Goal: Feedback & Contribution: Contribute content

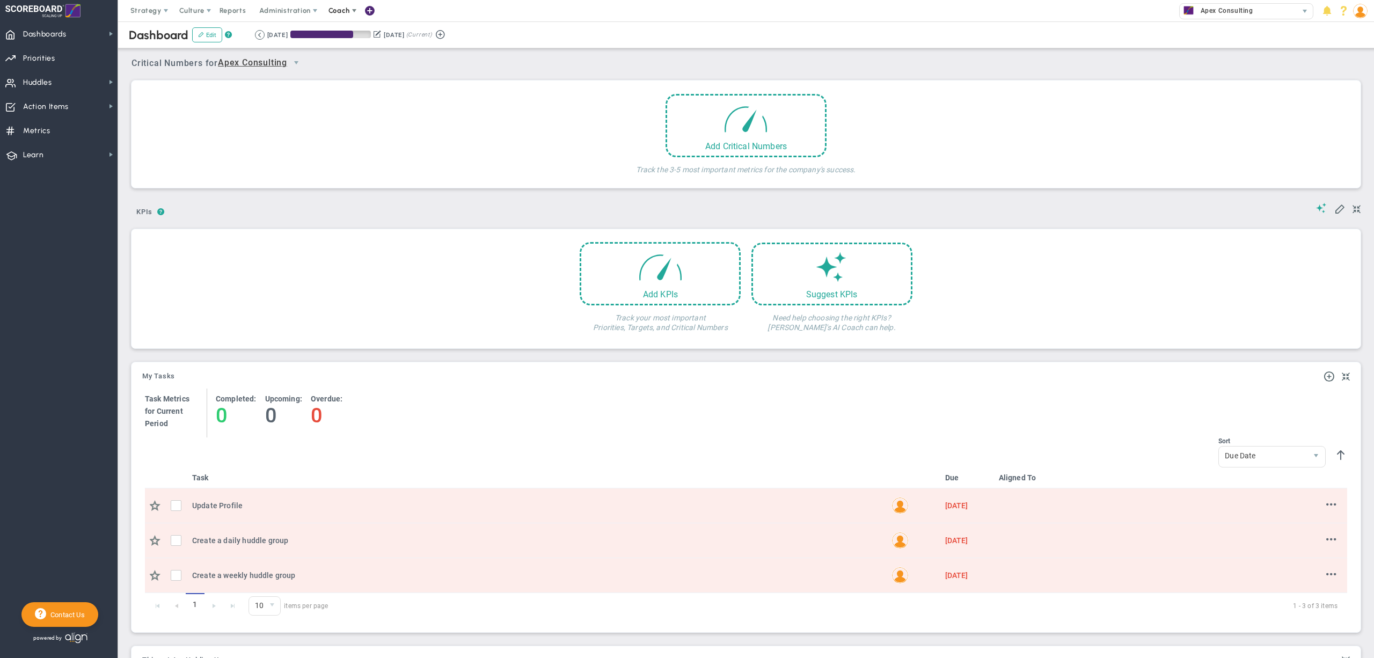
click at [344, 12] on span "Coach" at bounding box center [338, 10] width 21 height 8
click at [356, 54] on span "Resources" at bounding box center [359, 53] width 76 height 21
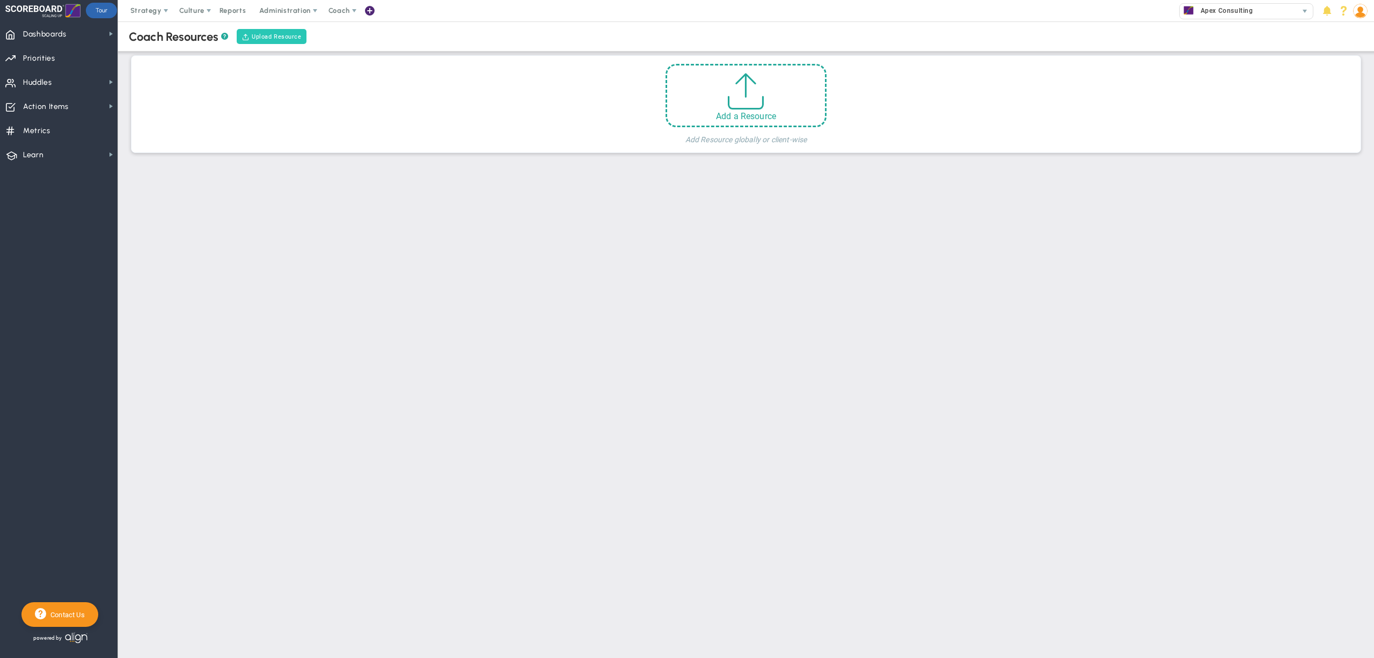
click at [276, 35] on button "Upload Resource" at bounding box center [272, 36] width 70 height 15
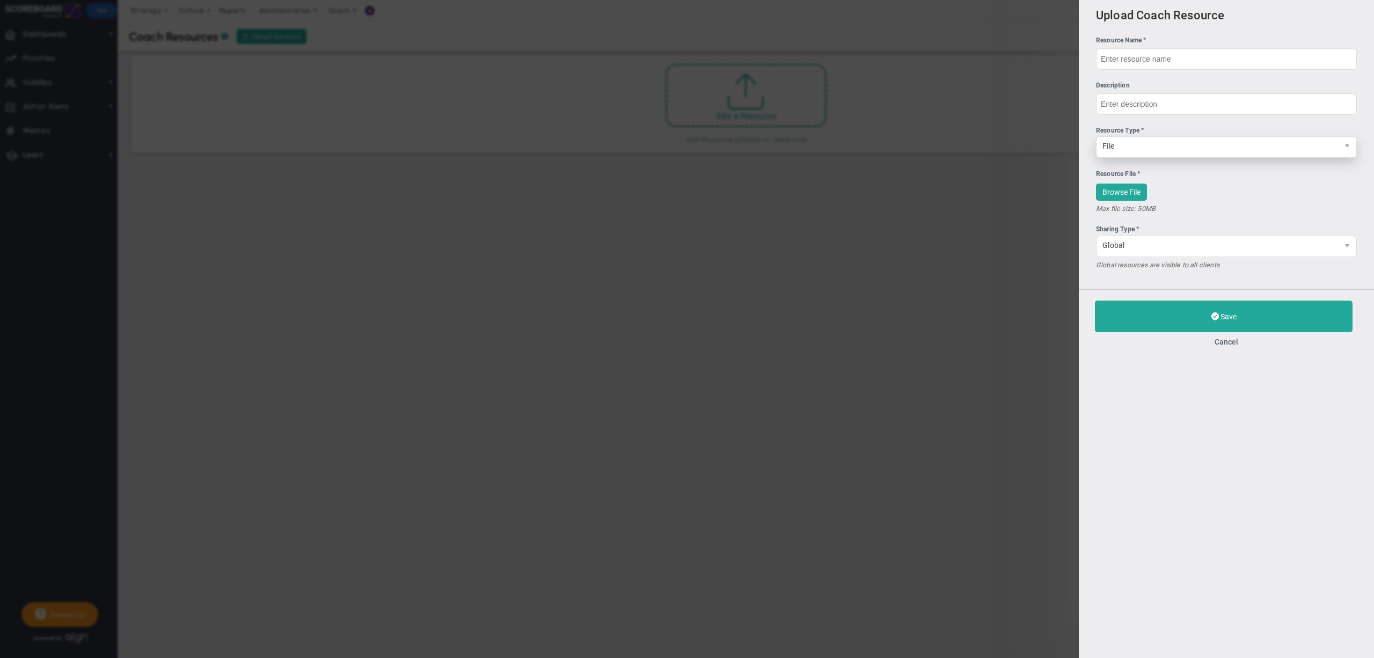
click at [1165, 151] on span "File" at bounding box center [1218, 146] width 242 height 18
click at [1238, 417] on div "Upload Coach Resource Resource Name * Description Resource Type * File File Bro…" at bounding box center [1226, 329] width 295 height 658
click at [1233, 344] on button "Cancel" at bounding box center [1226, 342] width 263 height 9
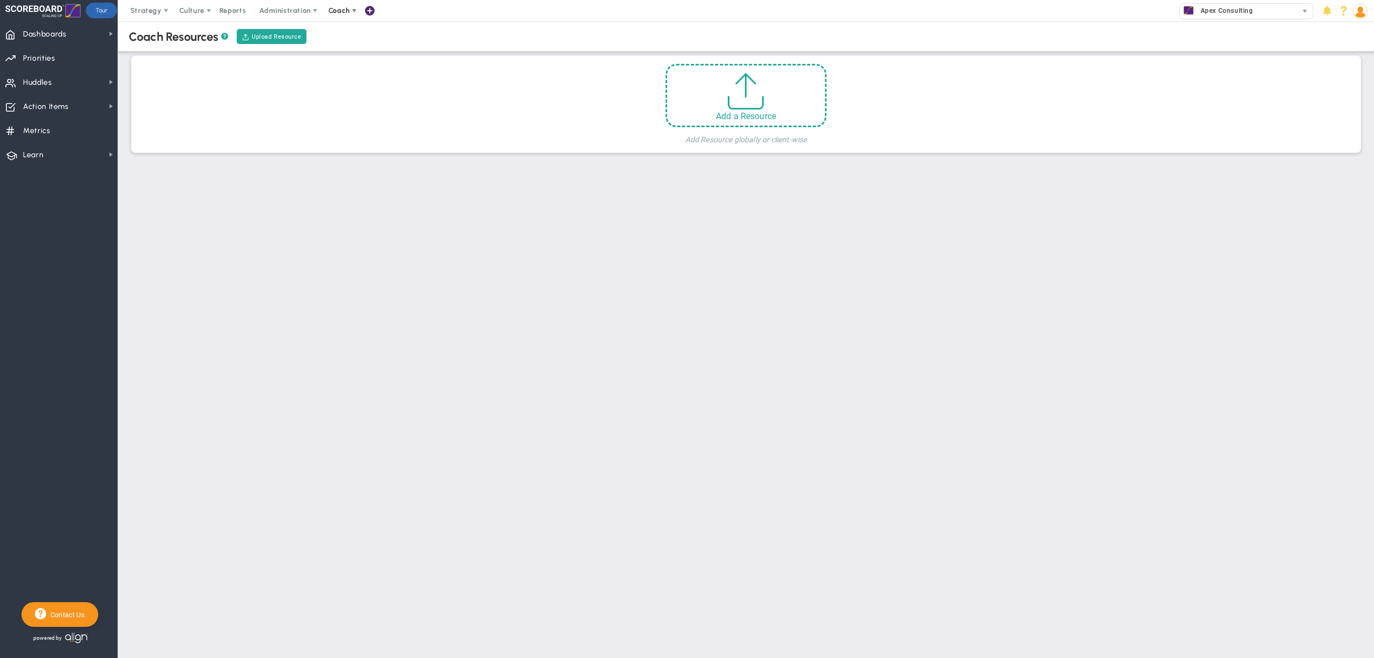
click at [350, 13] on span "Coach" at bounding box center [338, 10] width 21 height 8
click at [361, 49] on span "Resources" at bounding box center [359, 53] width 76 height 21
click at [271, 27] on div "Upload Resource" at bounding box center [272, 36] width 74 height 18
click at [297, 38] on button "Upload Resource" at bounding box center [272, 36] width 70 height 15
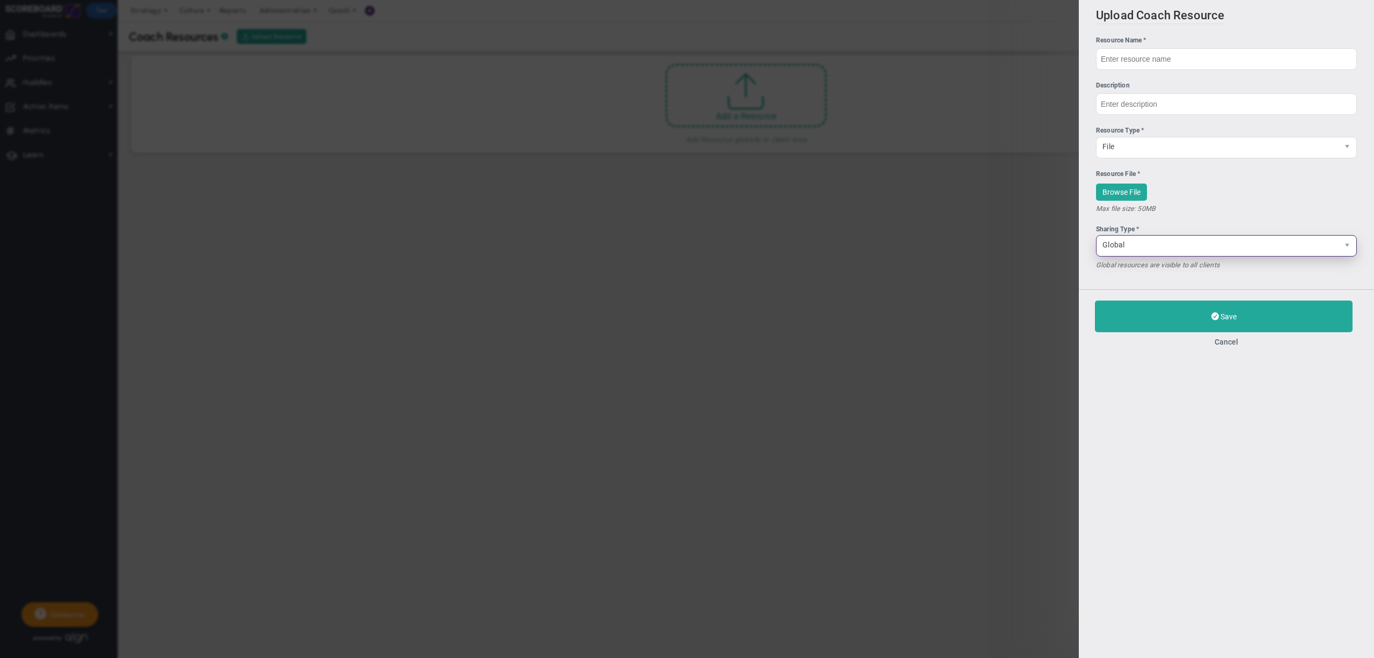
click at [1158, 247] on span "Global" at bounding box center [1218, 245] width 242 height 18
click at [1236, 370] on div "Upload Coach Resource Resource Name * Description Resource Type * File File Bro…" at bounding box center [1226, 329] width 295 height 658
click at [1200, 254] on span "Global" at bounding box center [1218, 245] width 242 height 18
click at [1227, 207] on div "Max file size: 50MB" at bounding box center [1226, 208] width 261 height 10
click at [1133, 244] on span "Global" at bounding box center [1218, 245] width 242 height 18
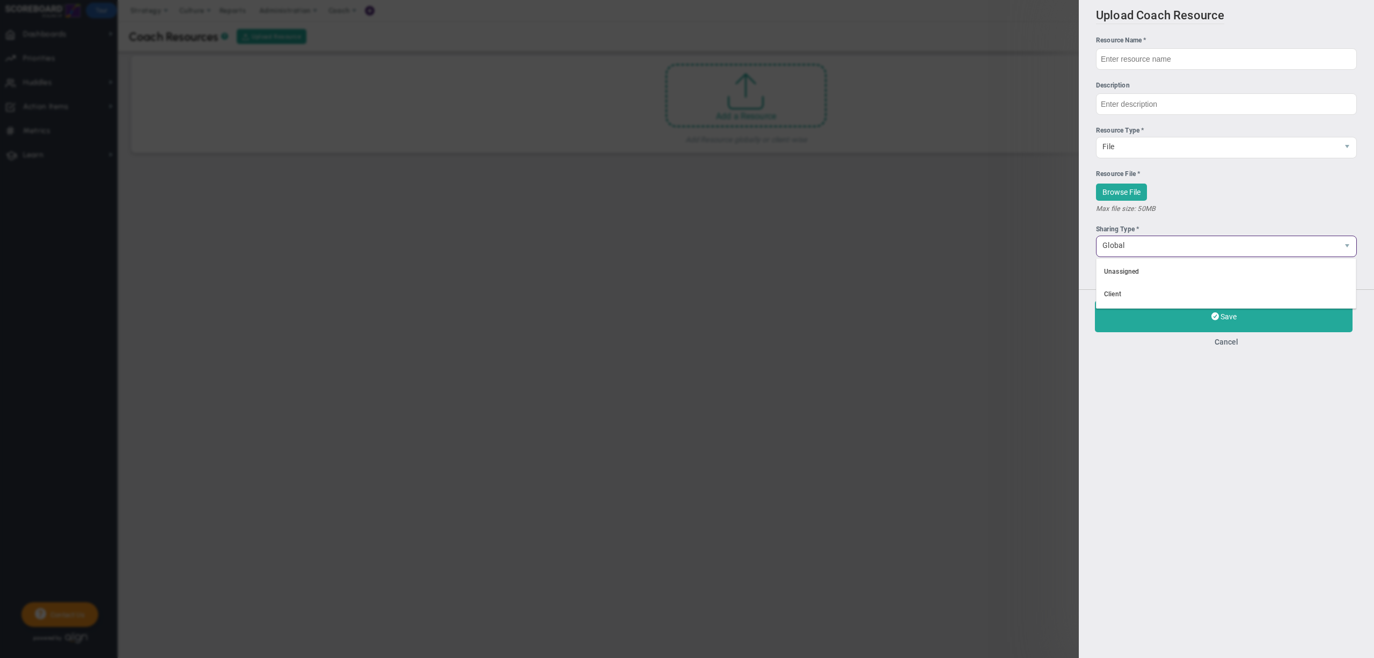
click at [940, 290] on div "Upload Coach Resource Resource Name * Description Resource Type * File File" at bounding box center [687, 329] width 1374 height 658
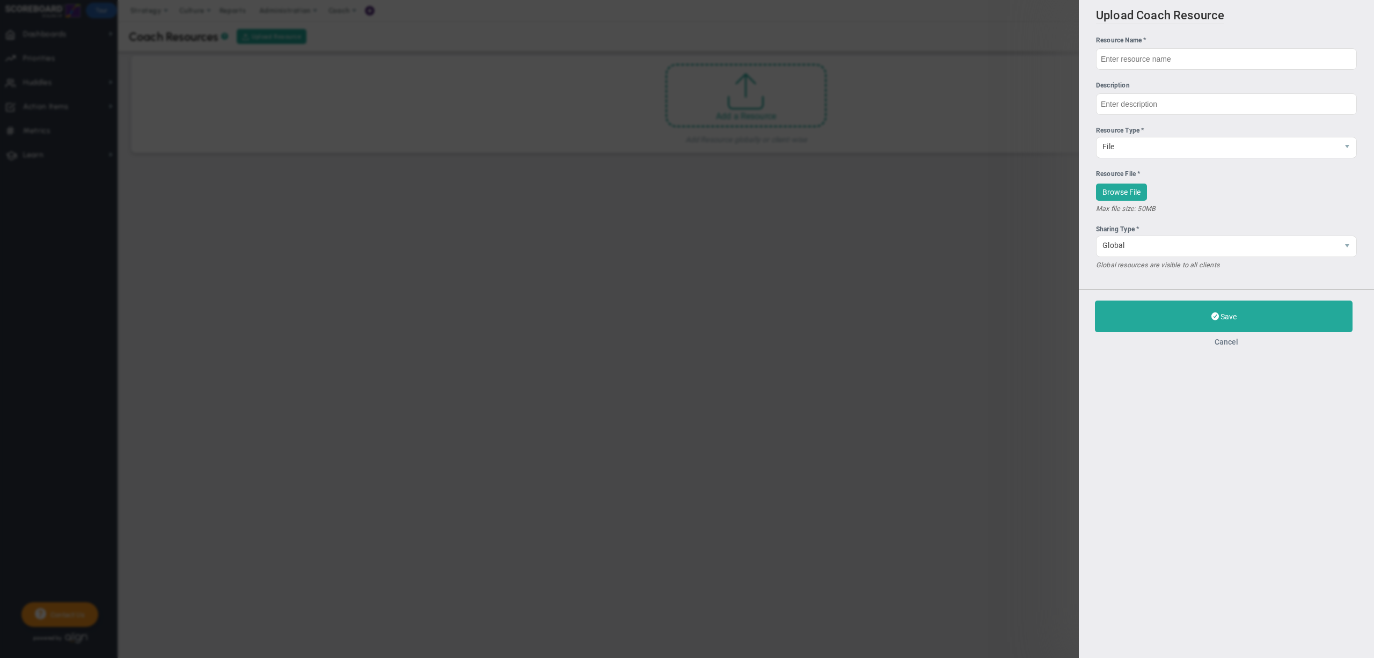
click at [1231, 344] on button "Cancel" at bounding box center [1226, 342] width 263 height 9
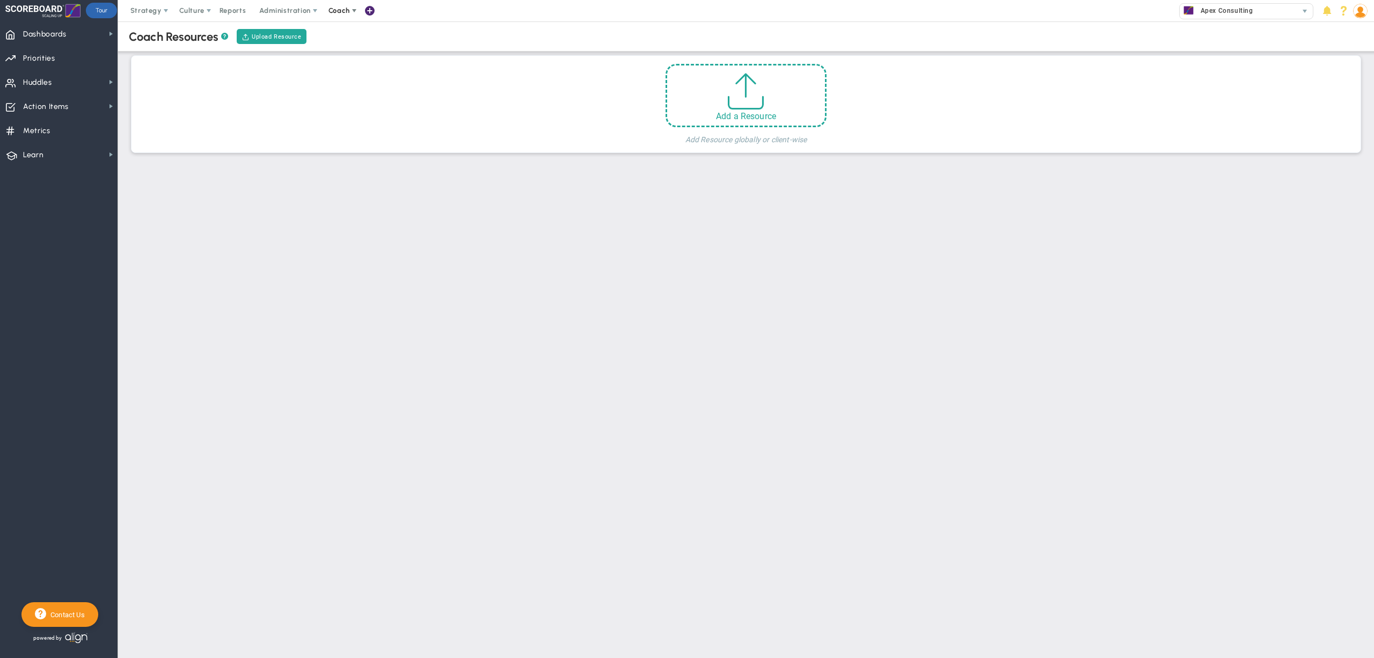
click at [345, 6] on span "Coach" at bounding box center [338, 10] width 21 height 8
click at [357, 32] on span "Schedule Meeting" at bounding box center [359, 31] width 76 height 21
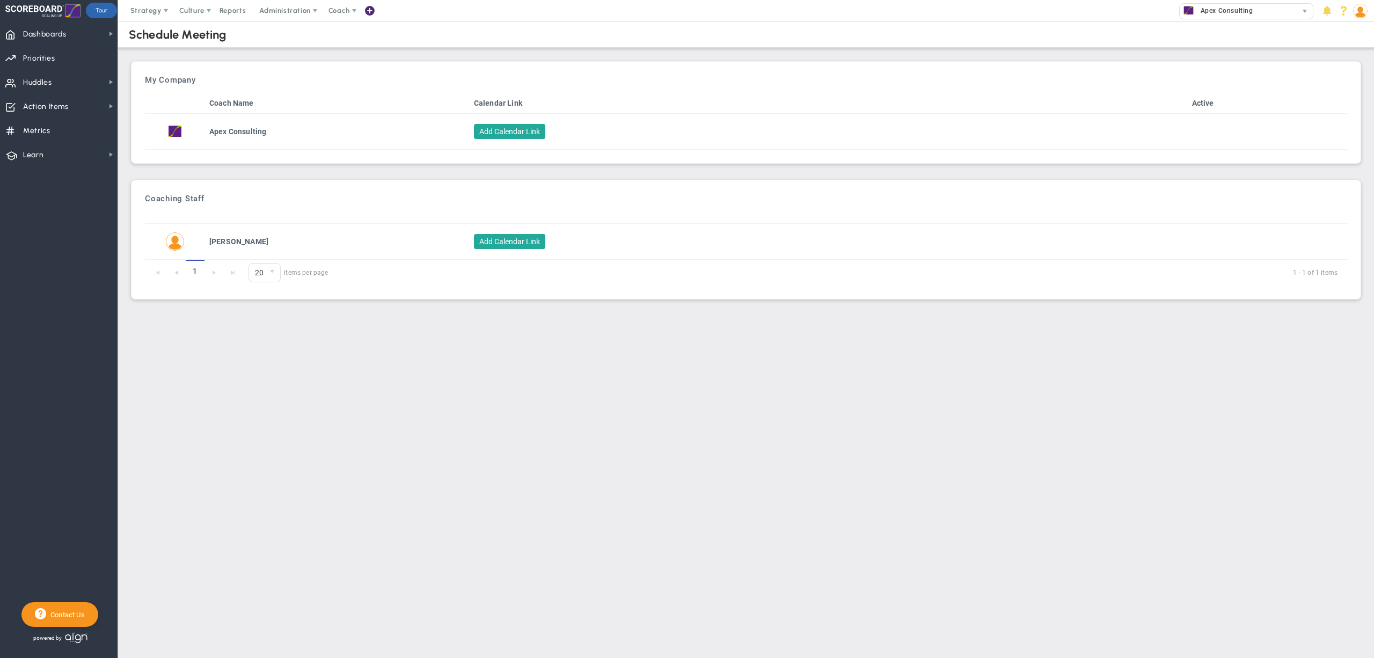
click at [863, 82] on div "My Company" at bounding box center [746, 80] width 1202 height 10
click at [1362, 10] on img at bounding box center [1360, 11] width 14 height 14
click at [1340, 115] on span "Sign Out" at bounding box center [1327, 117] width 87 height 21
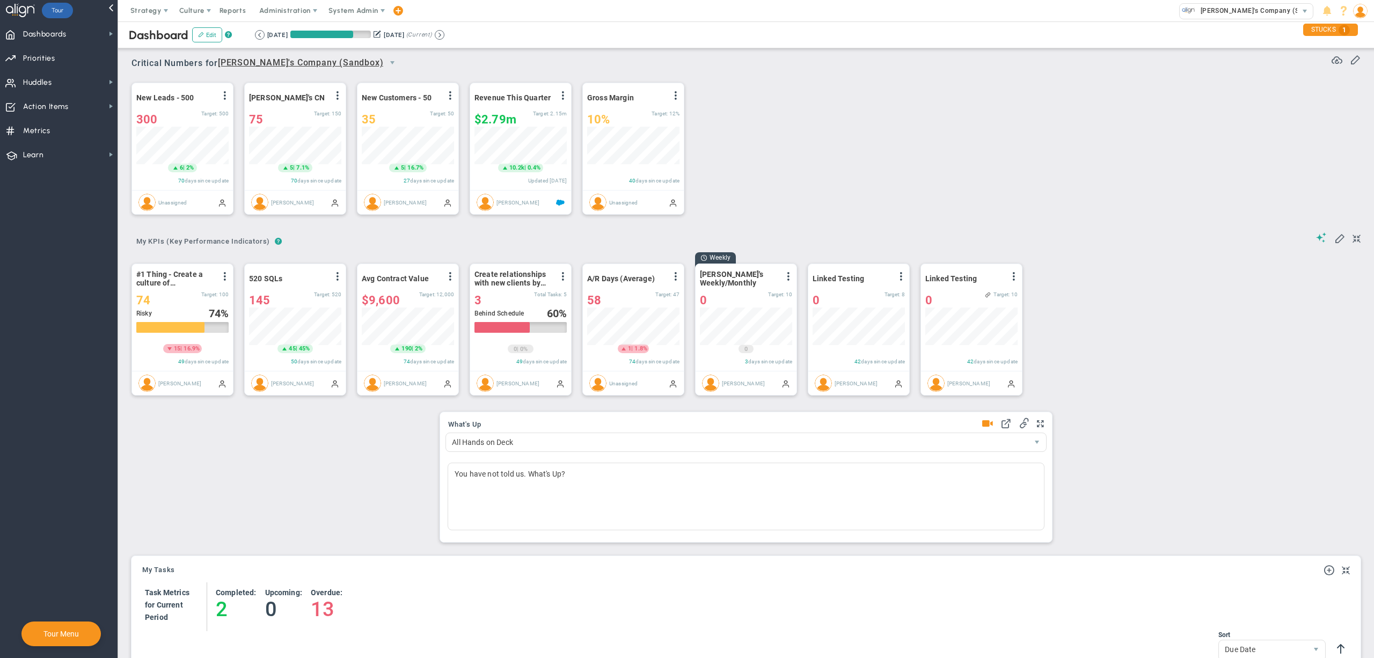
click at [1171, 92] on div "New Leads - 500 View Historical Graph Edit Make "No Change" Update Add Past Upd…" at bounding box center [742, 149] width 1243 height 151
click at [338, 11] on span "System Admin" at bounding box center [353, 10] width 50 height 8
click at [1345, 15] on span at bounding box center [1343, 11] width 14 height 14
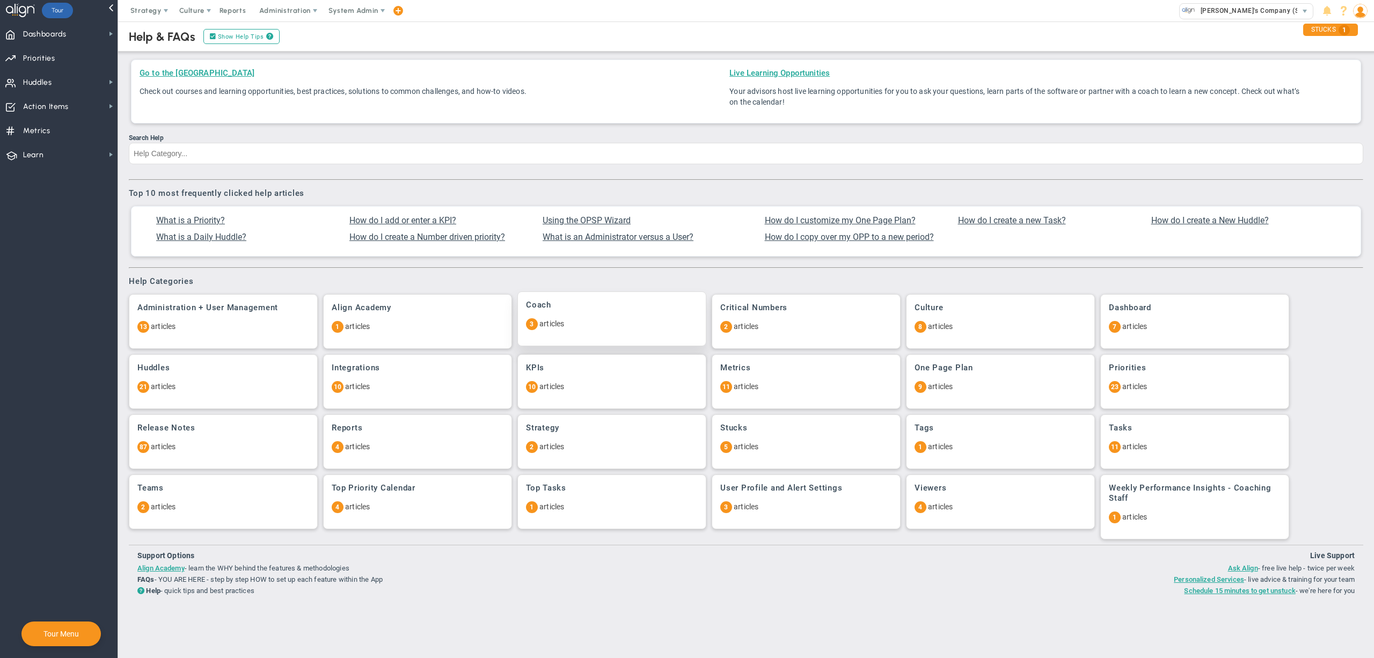
click at [589, 329] on p "3 articles" at bounding box center [612, 324] width 172 height 12
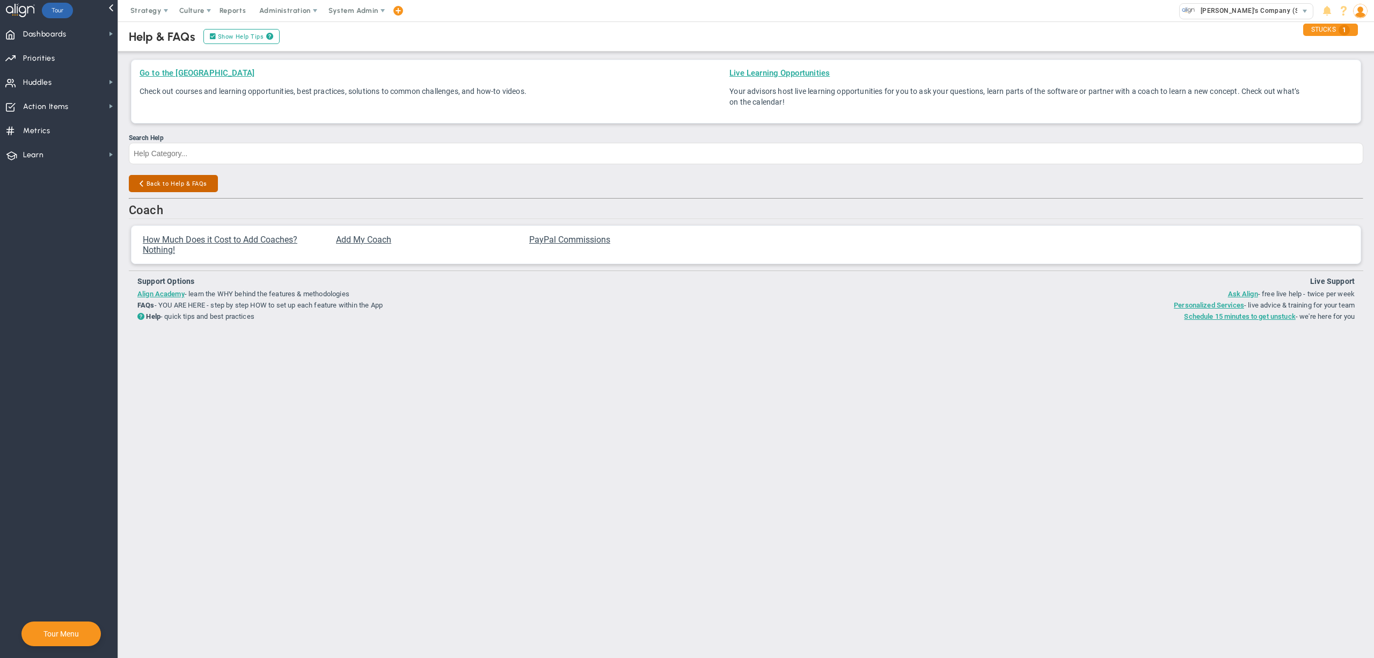
click at [181, 185] on button "Back to Help & FAQs" at bounding box center [173, 183] width 89 height 17
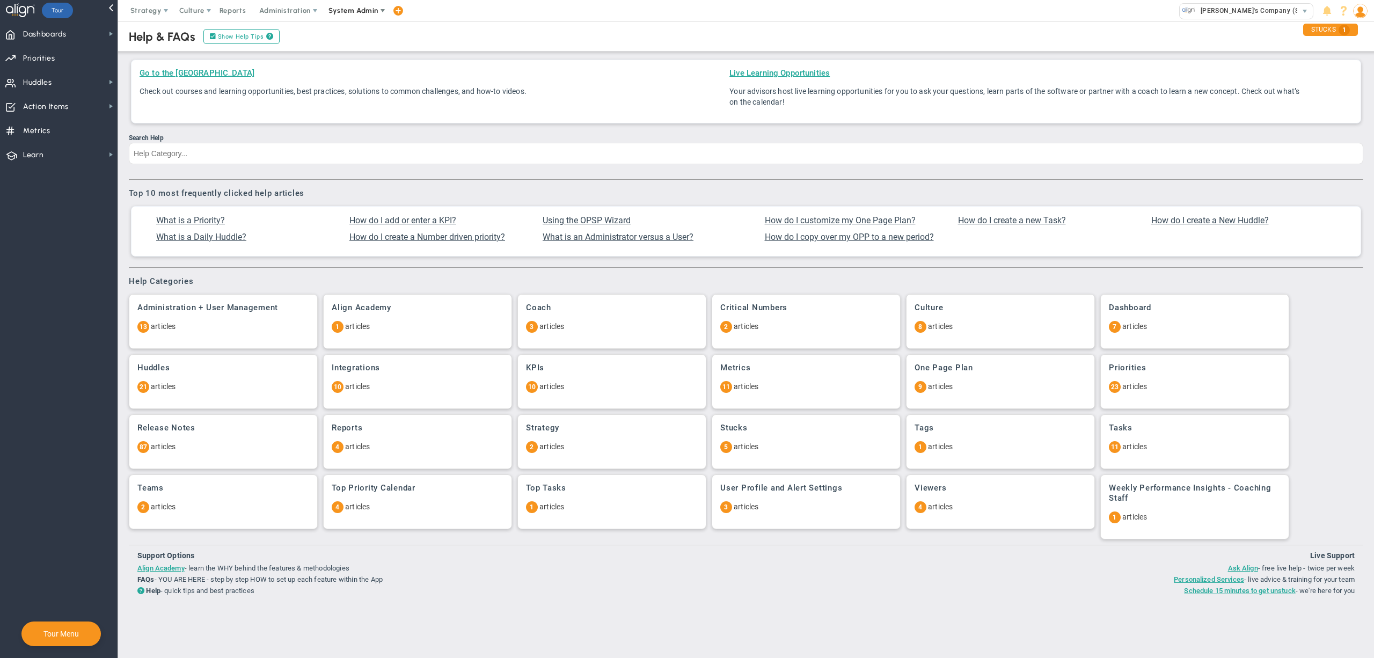
click at [346, 13] on span "System Admin" at bounding box center [353, 10] width 50 height 8
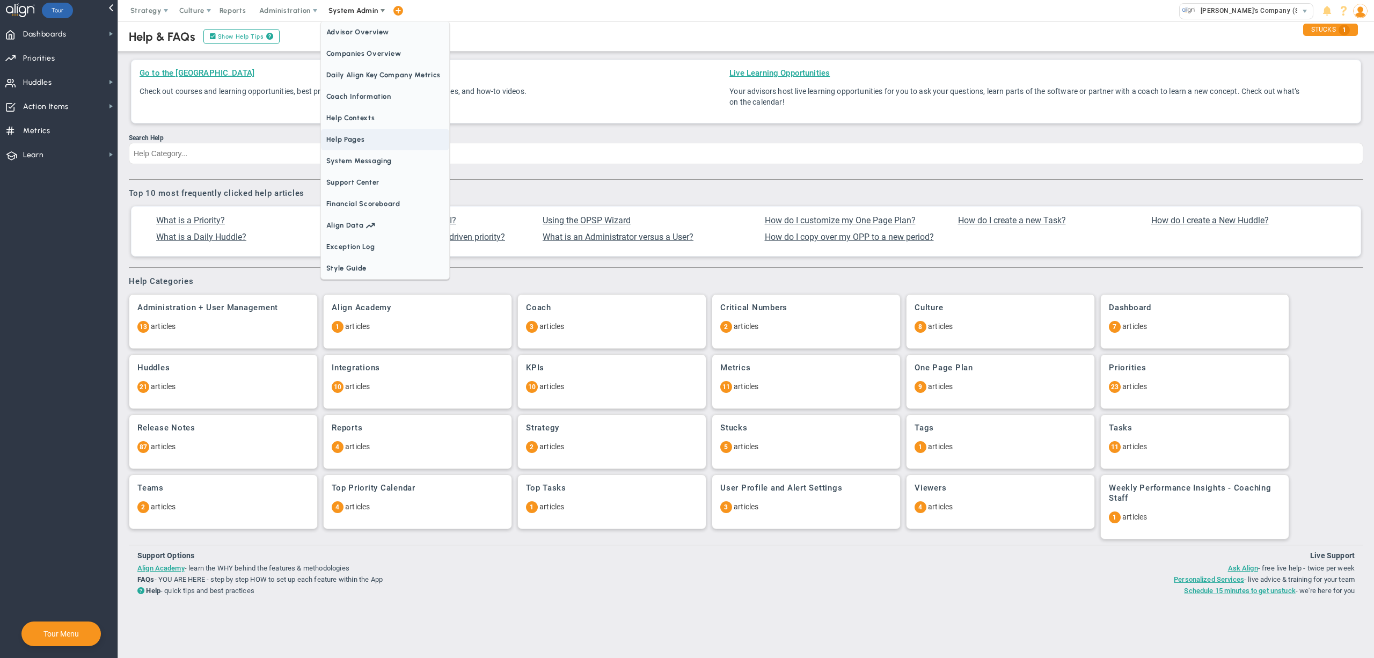
click at [368, 146] on span "Help Pages" at bounding box center [385, 139] width 128 height 21
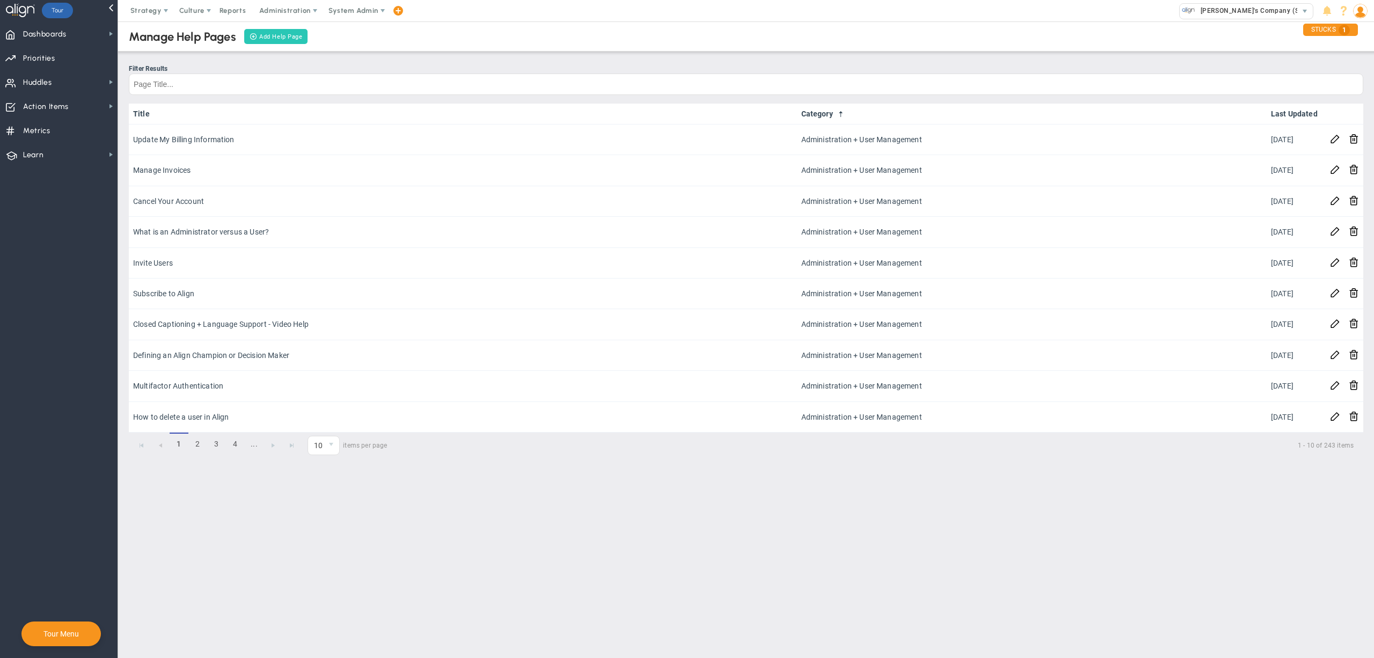
click at [286, 35] on button "Add Help Page" at bounding box center [276, 36] width 64 height 15
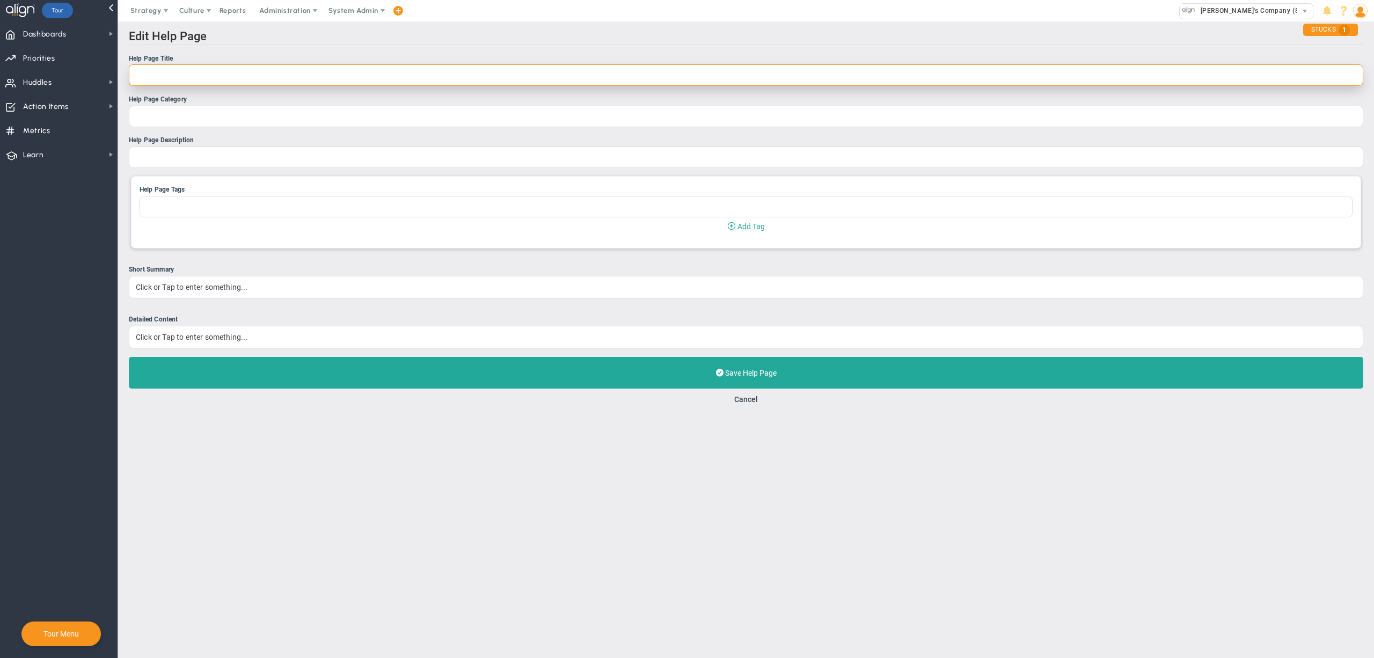
click at [251, 78] on input "Help Page Title" at bounding box center [746, 74] width 1234 height 21
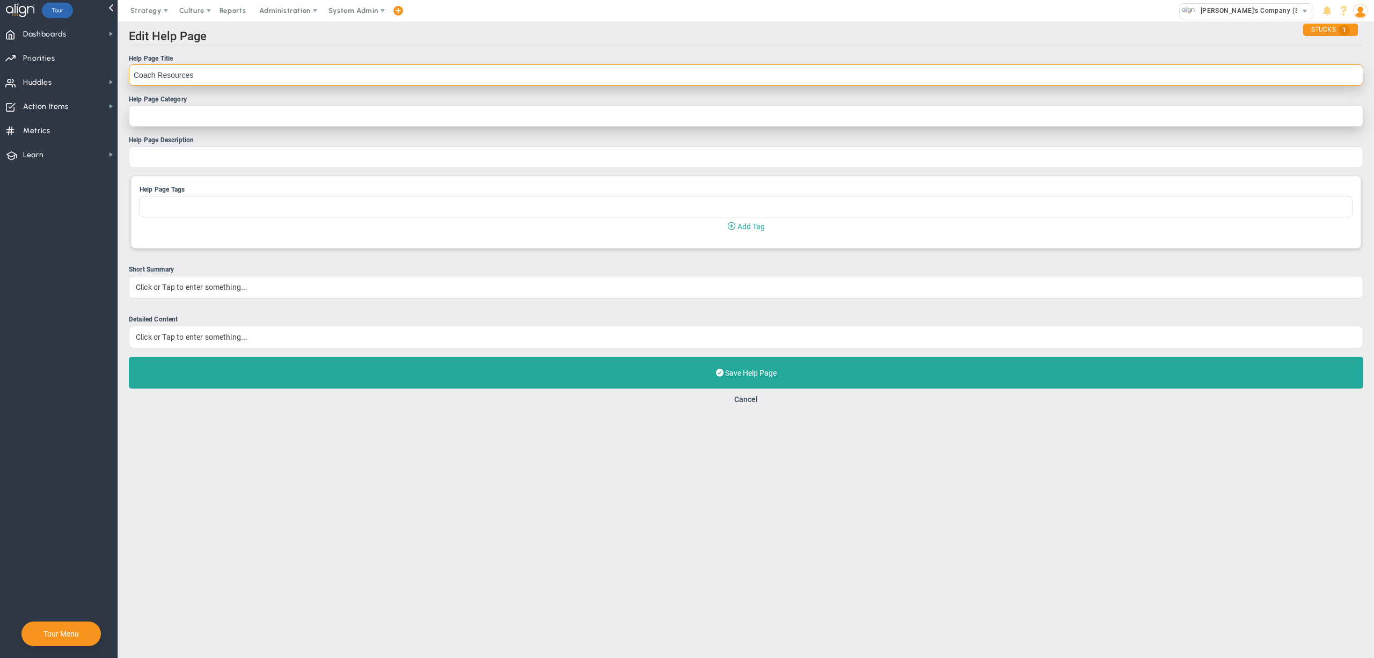
type input "Coach Resources"
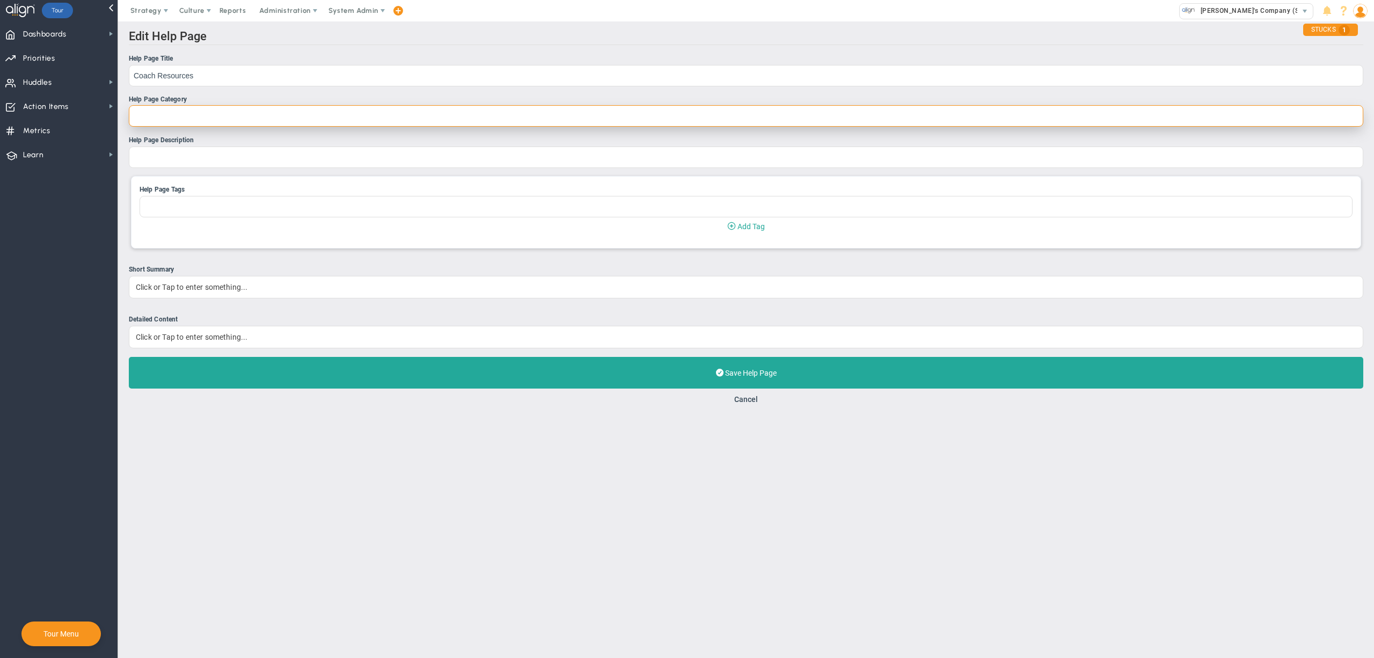
click at [230, 118] on input "Help Page Category" at bounding box center [746, 115] width 1234 height 21
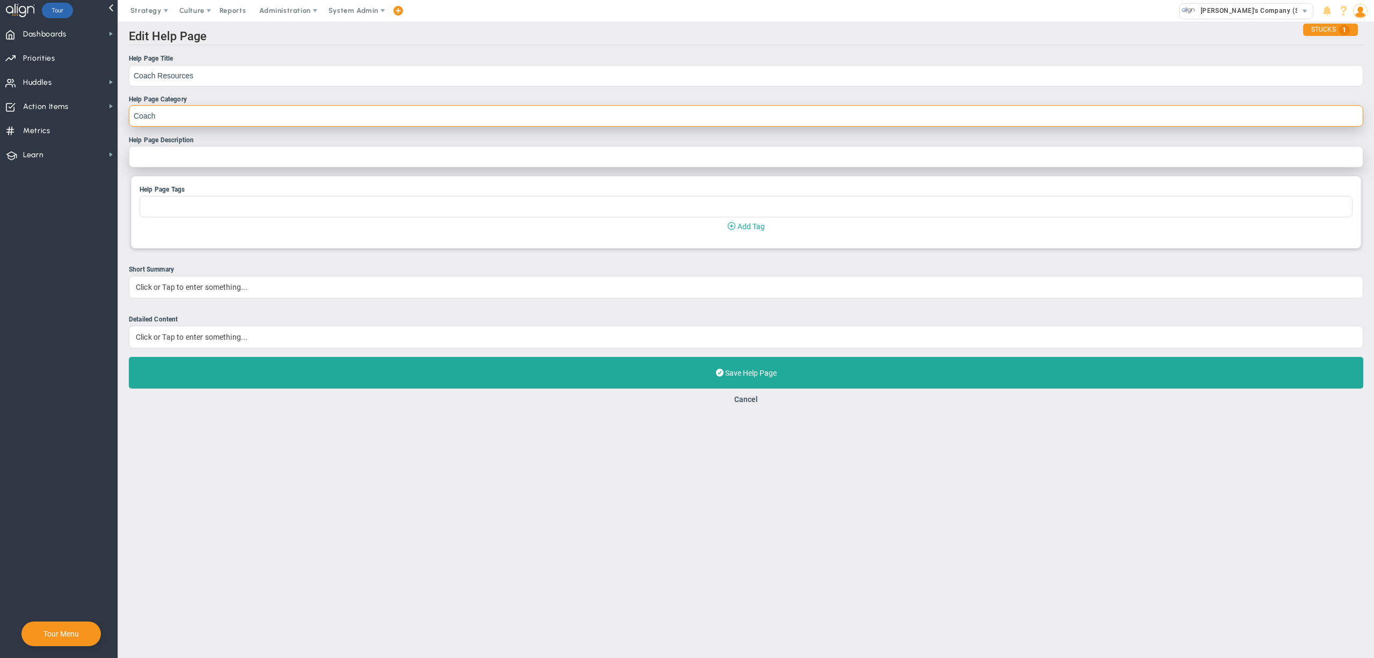
type input "Coach"
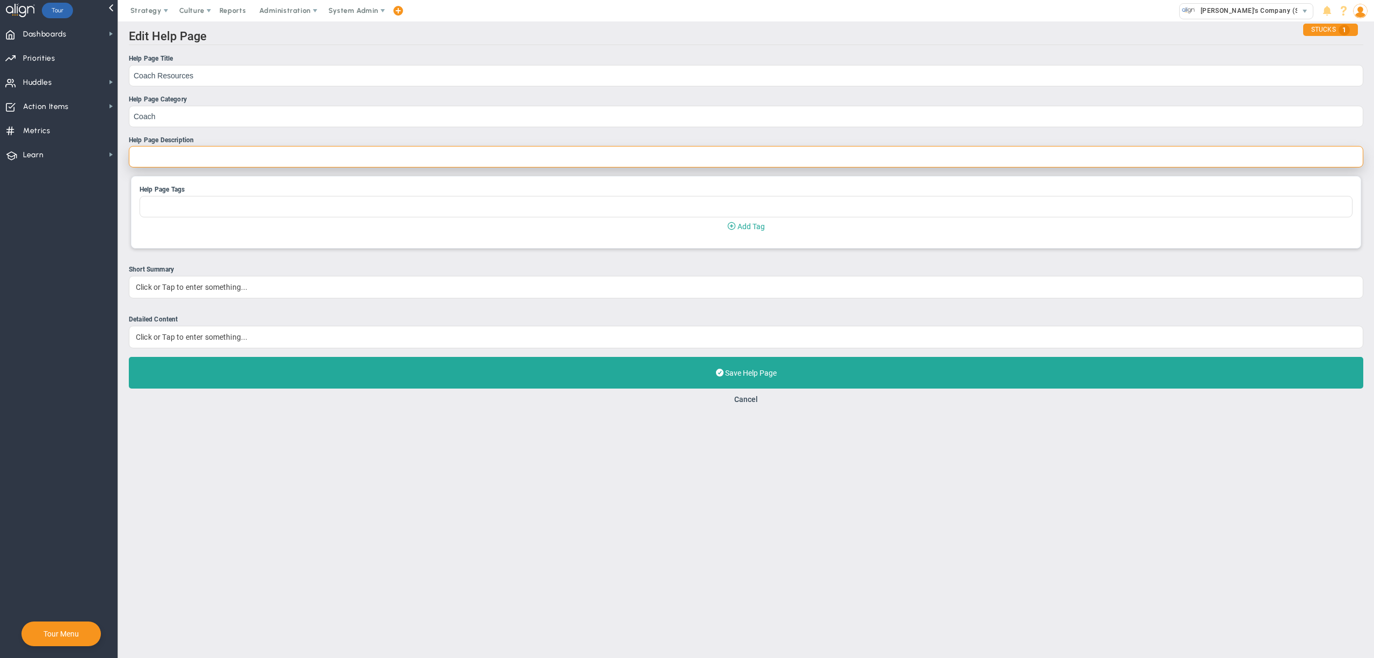
click at [219, 151] on input "Help Page Description" at bounding box center [746, 156] width 1234 height 21
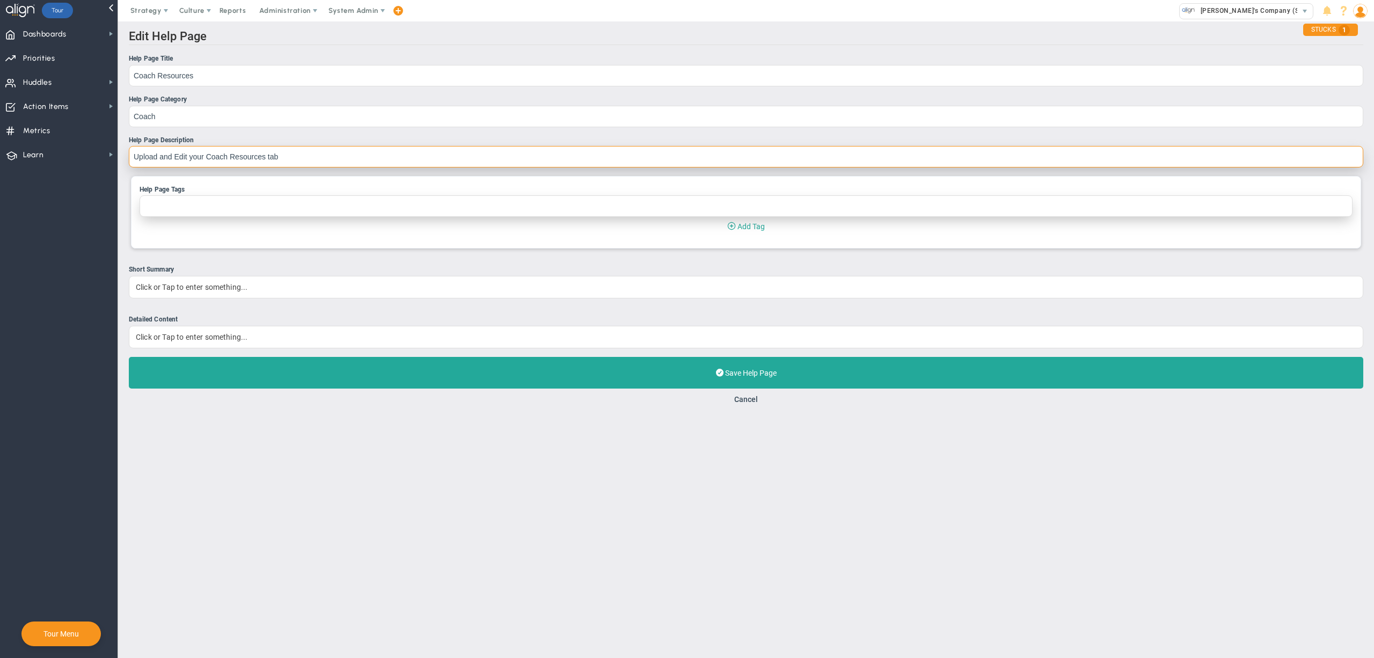
type input "Upload and Edit your Coach Resources tab"
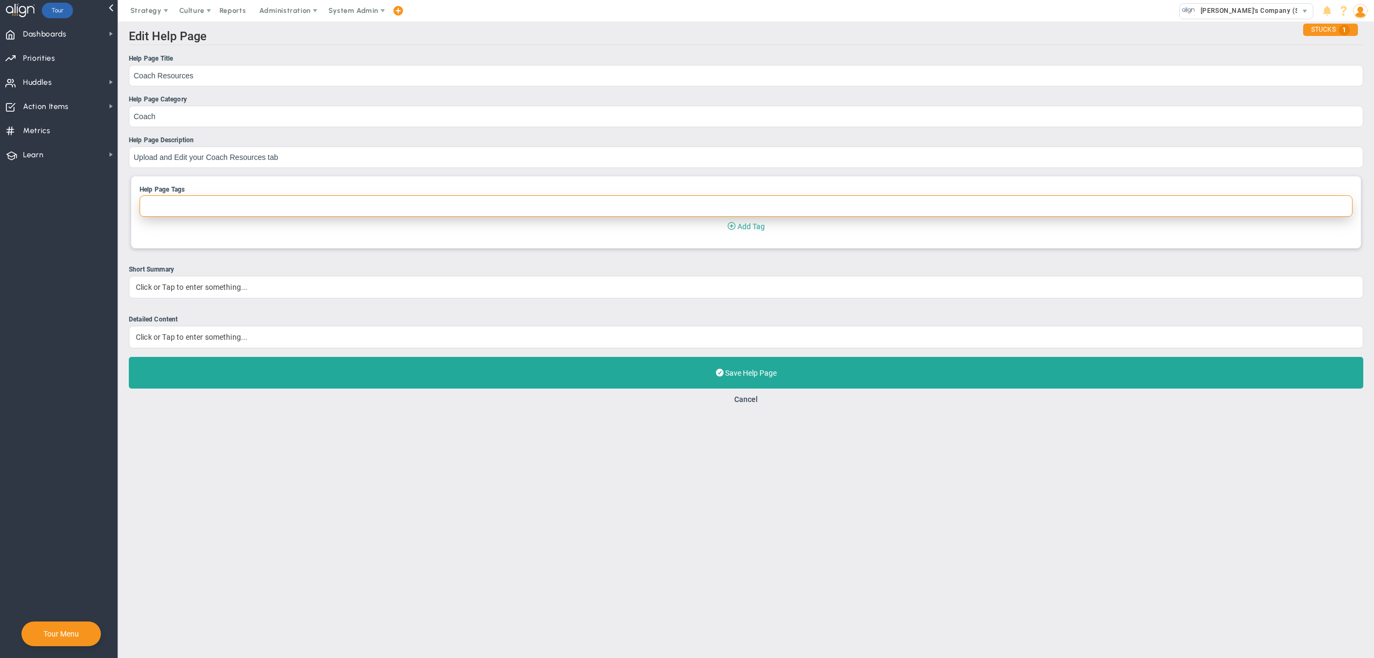
click at [204, 209] on input "Help Page Tags" at bounding box center [746, 205] width 1213 height 21
type input "Coach"
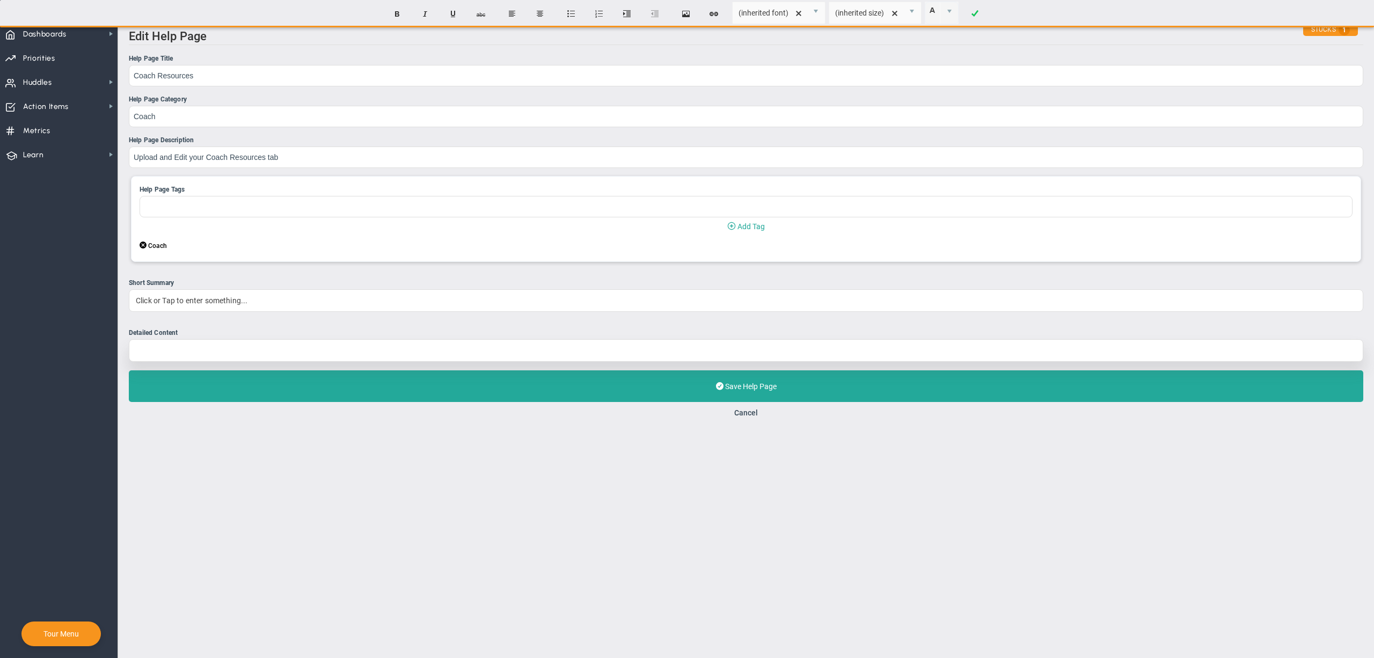
click at [207, 349] on div at bounding box center [746, 350] width 1234 height 23
paste div
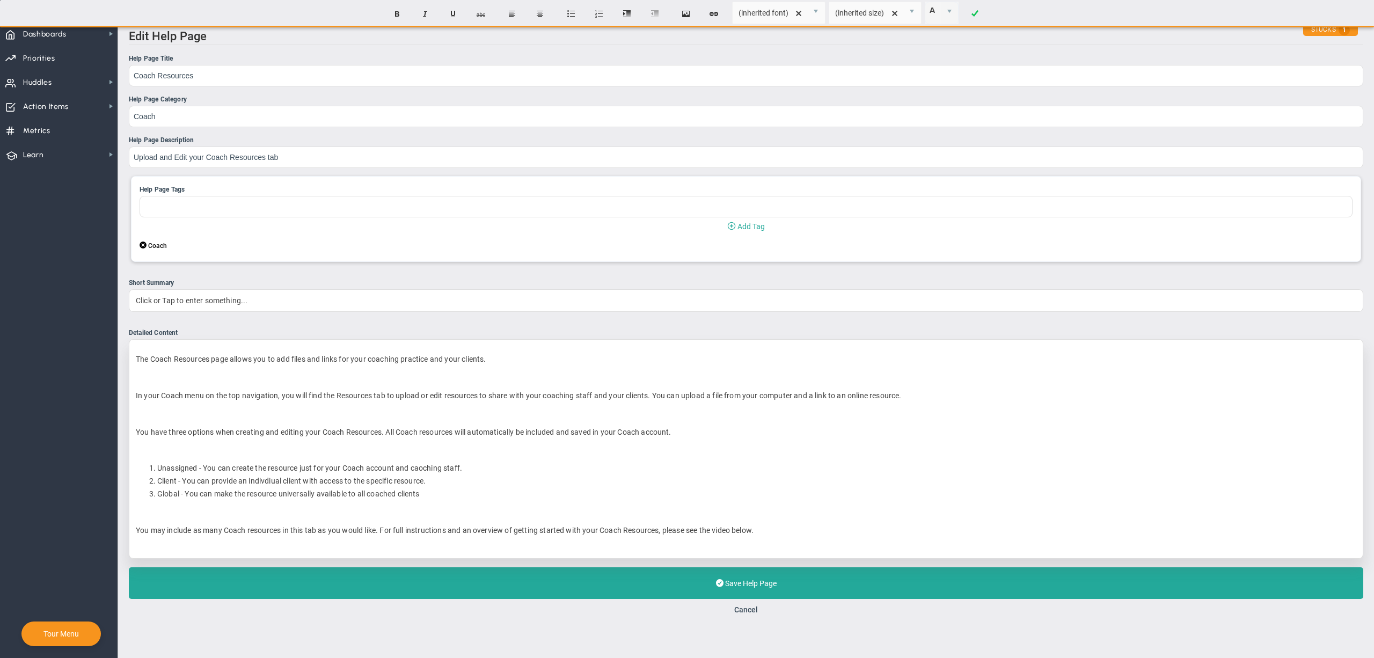
click at [187, 374] on div "The Coach Resources page allows you to add files and links for your coaching pr…" at bounding box center [746, 449] width 1234 height 220
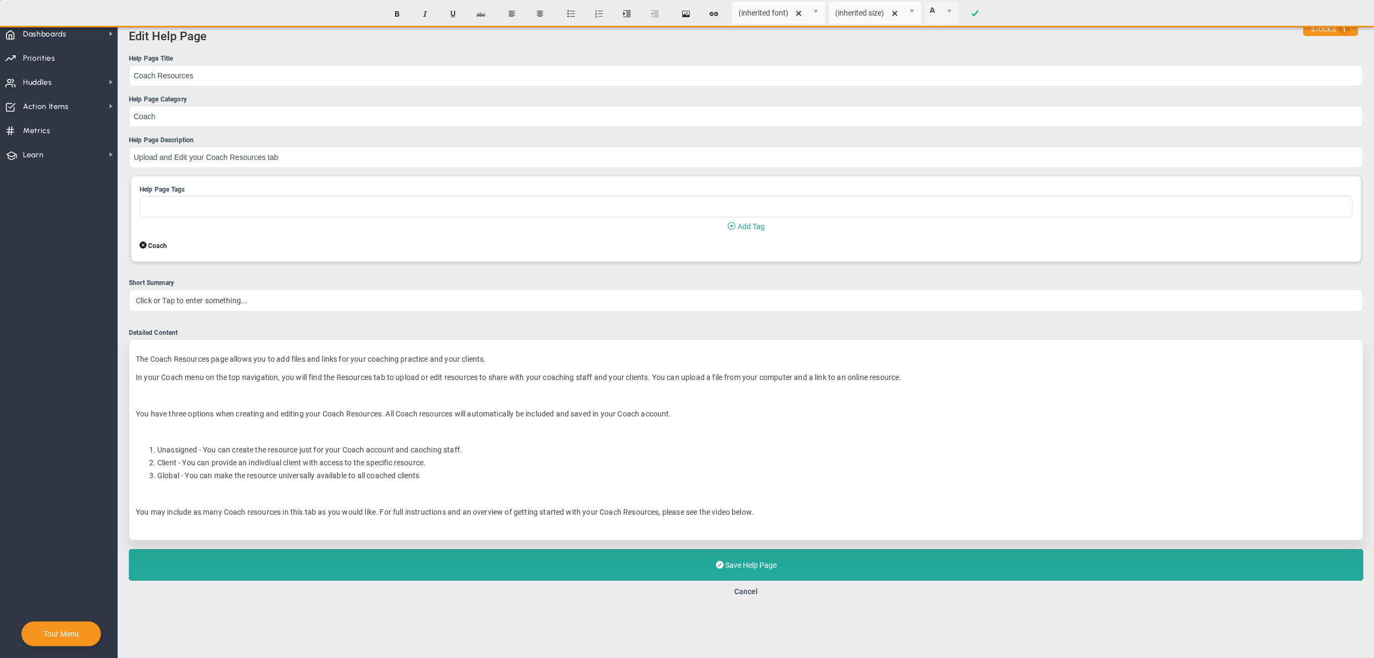
click at [194, 393] on p "﻿" at bounding box center [746, 395] width 1221 height 11
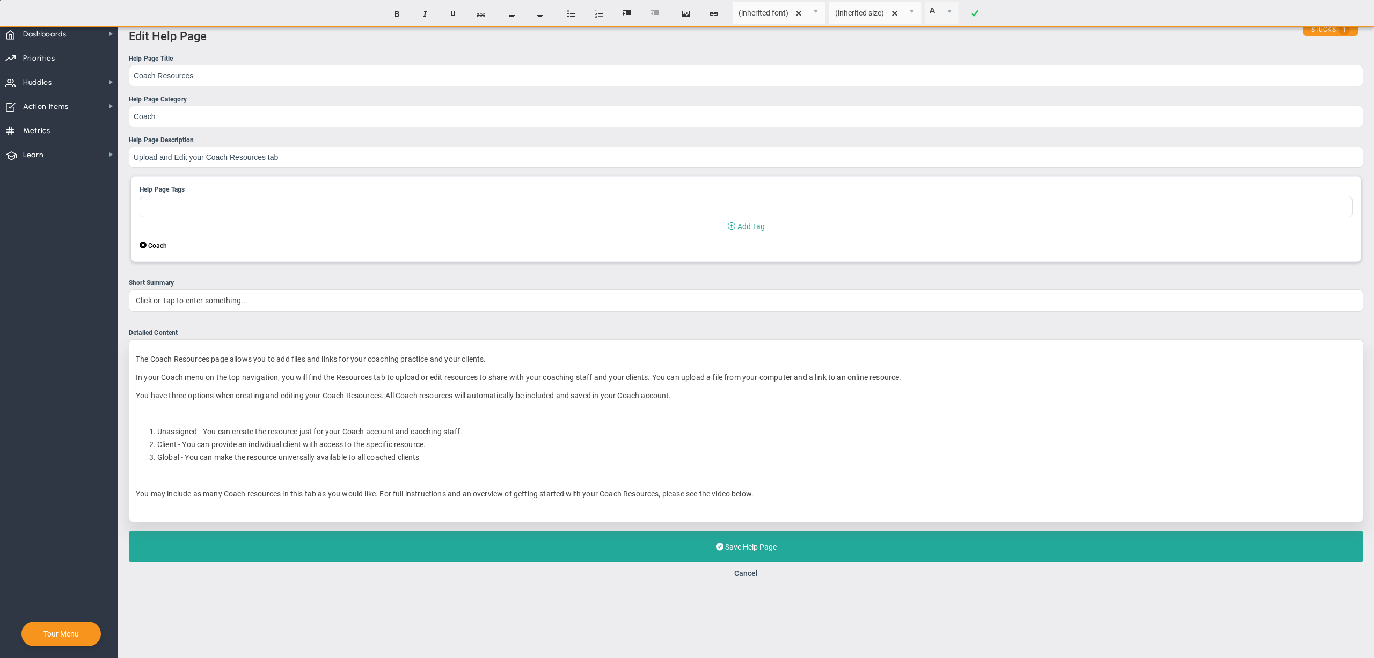
click at [263, 410] on div "The Coach Resources page allows you to add files and links for your coaching pr…" at bounding box center [746, 430] width 1234 height 183
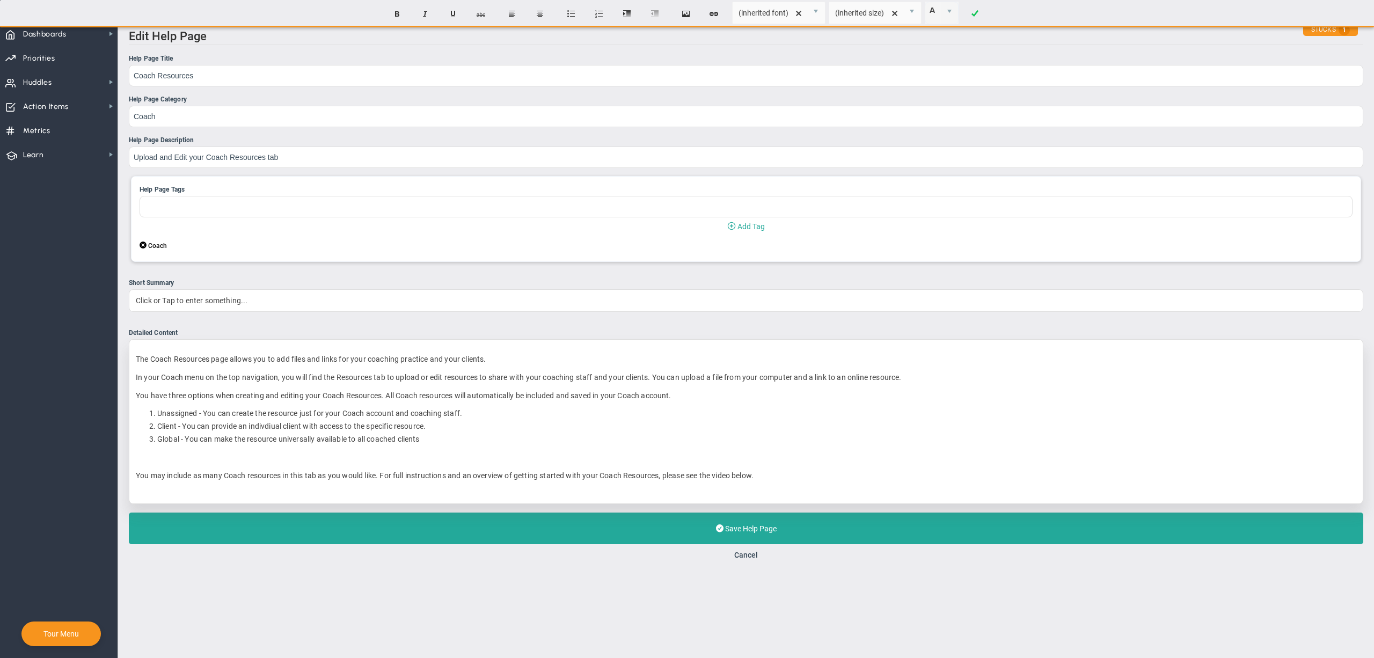
click at [265, 428] on li "Client - You can provide an indivdiual client with access to the specific resou…" at bounding box center [756, 426] width 1199 height 10
click at [464, 451] on div "The Coach Resources page allows you to add files and links for your coaching pr…" at bounding box center [746, 421] width 1234 height 165
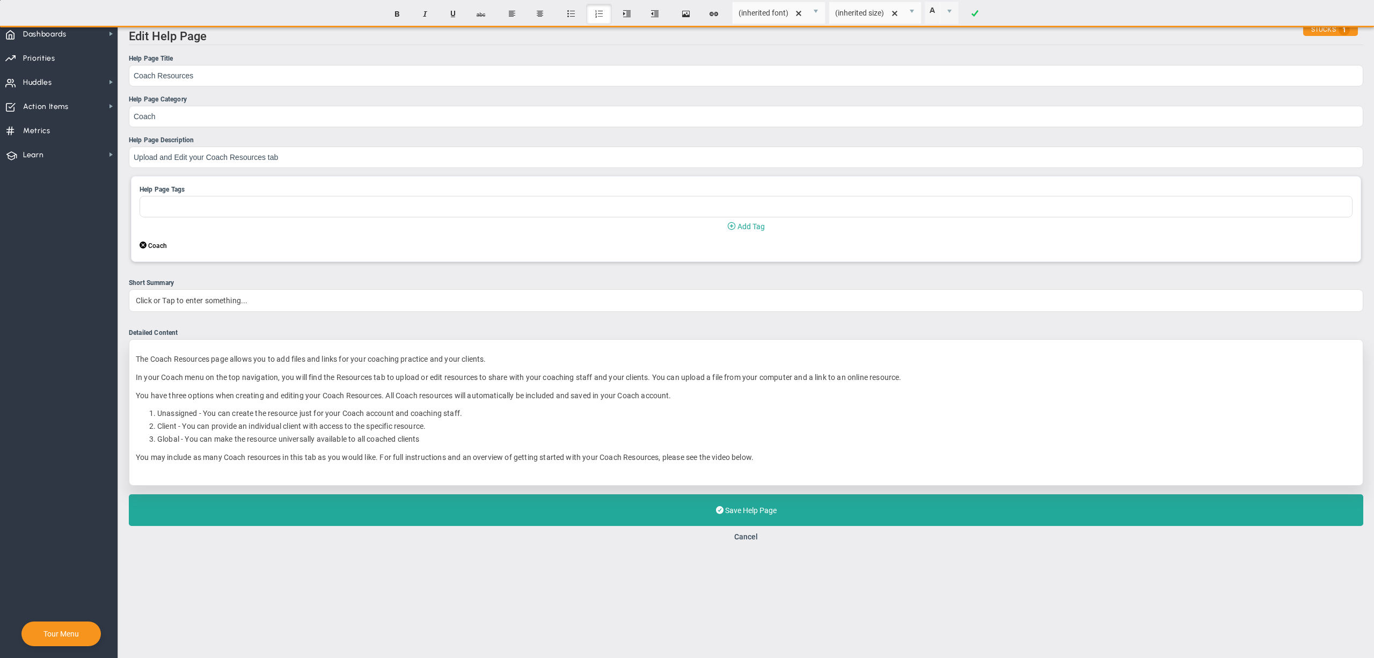
click at [861, 460] on p "You may include as many Coach resources in this tab as you would like. For full…" at bounding box center [746, 457] width 1221 height 11
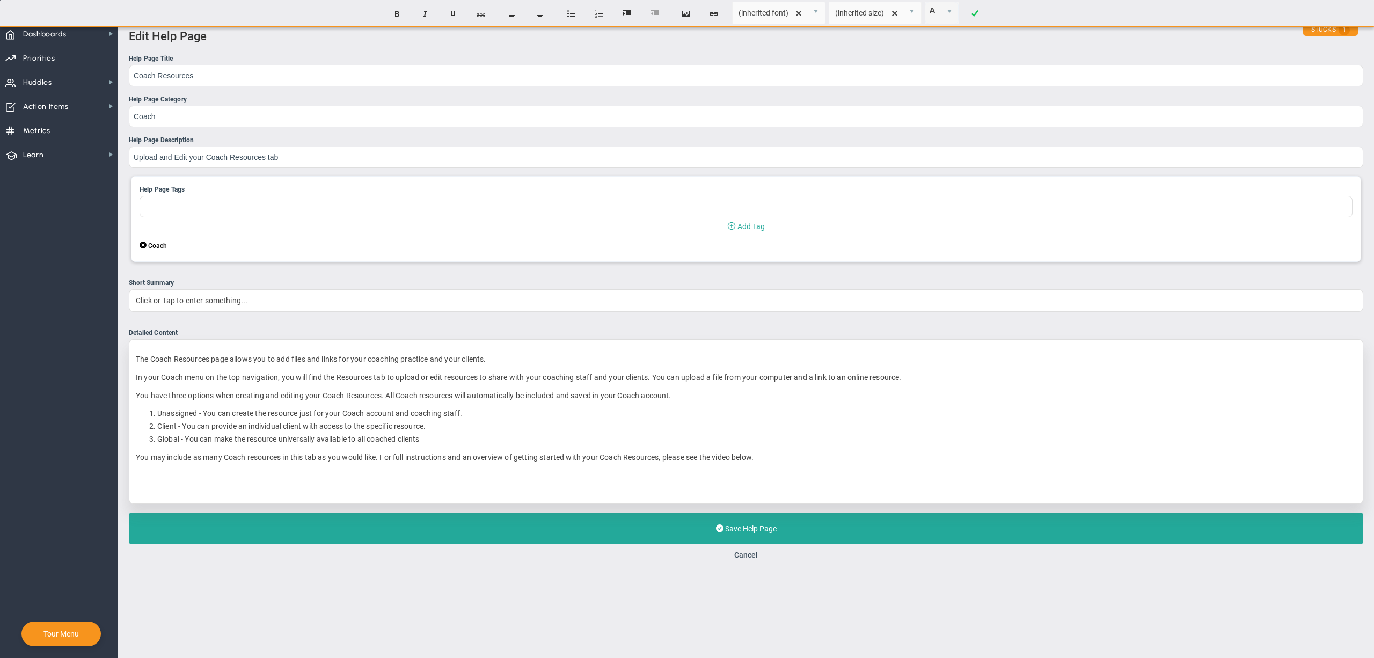
click at [721, 458] on p "You may include as many Coach resources in this tab as you would like. For full…" at bounding box center [746, 457] width 1221 height 11
click at [617, 486] on div "The Coach Resources page allows you to add files and links for your coaching pr…" at bounding box center [746, 421] width 1234 height 165
